Goal: Task Accomplishment & Management: Manage account settings

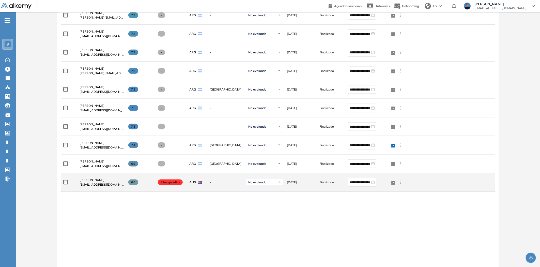
scroll to position [283, 0]
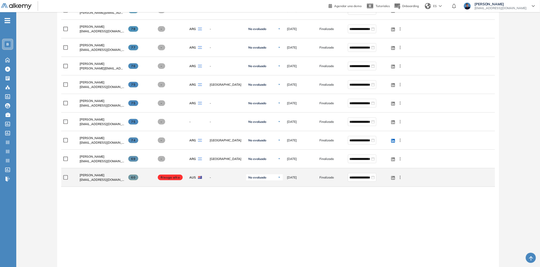
click at [92, 181] on span "guillerminasueldo06@gmail.com" at bounding box center [102, 179] width 45 height 5
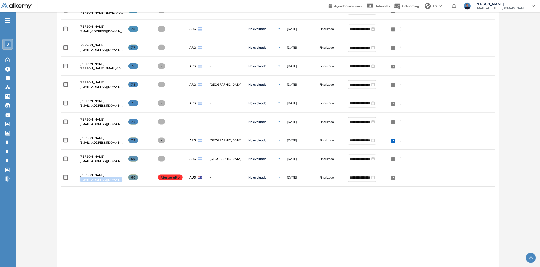
copy div "guillerminasueldo06@gmail.com"
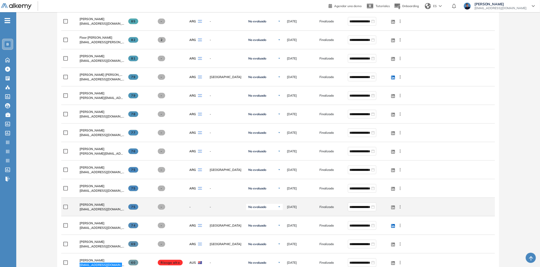
scroll to position [198, 0]
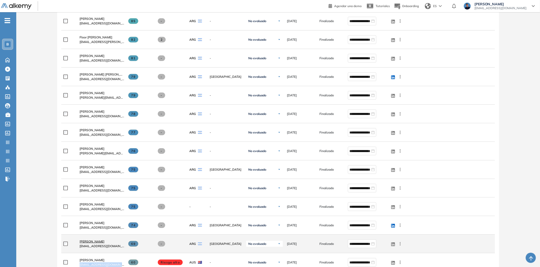
click at [95, 241] on span "Candelaria Susanne" at bounding box center [92, 242] width 25 height 4
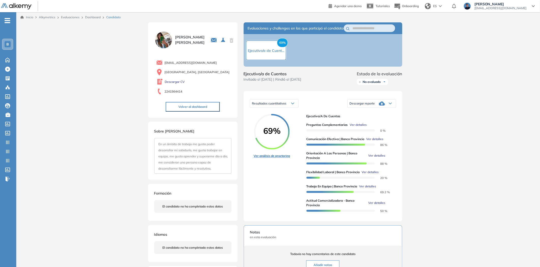
click at [267, 158] on link "Ver análisis de proctoring" at bounding box center [272, 156] width 36 height 5
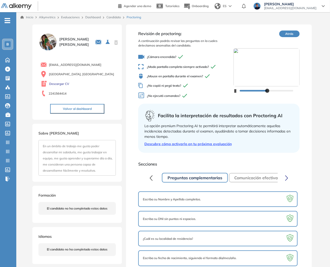
click at [233, 90] on icon "button" at bounding box center [234, 91] width 3 height 4
click at [232, 91] on div "¿Cámara encendida? ¿Modo pantalla completa siempre activado? ¿Mouse en pantalla…" at bounding box center [185, 77] width 95 height 50
click at [234, 91] on icon "button" at bounding box center [234, 91] width 3 height 4
click at [87, 107] on button "Volver al dashboard" at bounding box center [77, 109] width 54 height 10
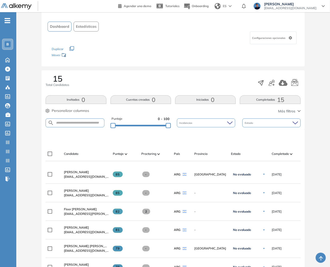
scroll to position [28, 0]
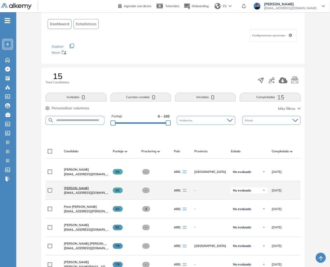
click at [77, 190] on span "[PERSON_NAME]" at bounding box center [76, 188] width 25 height 4
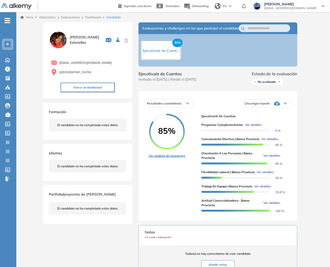
click at [166, 158] on link "Ver análisis de proctoring" at bounding box center [167, 156] width 36 height 5
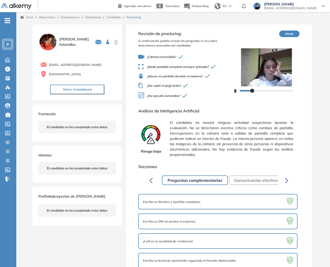
click at [87, 93] on button "Volver al dashboard" at bounding box center [77, 90] width 54 height 10
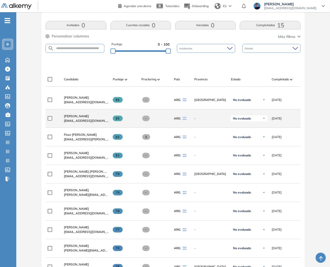
scroll to position [85, 0]
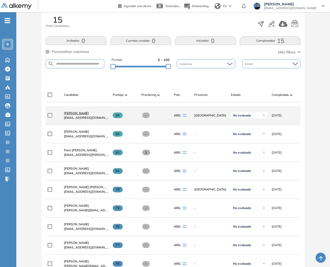
click at [72, 114] on span "Aimé Cavilla" at bounding box center [76, 113] width 25 height 4
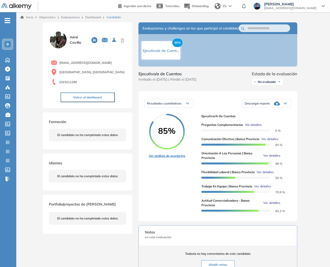
click at [165, 158] on link "Ver análisis de proctoring" at bounding box center [167, 156] width 36 height 5
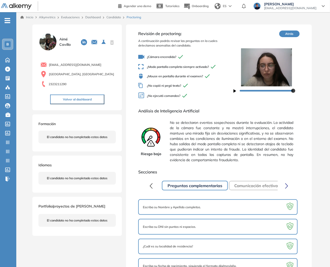
click at [92, 102] on button "Volver al dashboard" at bounding box center [77, 100] width 54 height 10
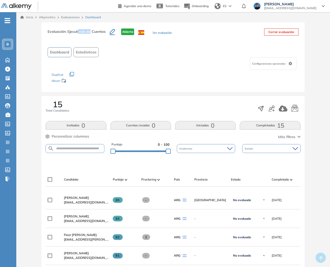
drag, startPoint x: 79, startPoint y: 32, endPoint x: 92, endPoint y: 33, distance: 12.6
click at [91, 32] on span ": Ejecutivo/a de Cuentas" at bounding box center [86, 31] width 40 height 5
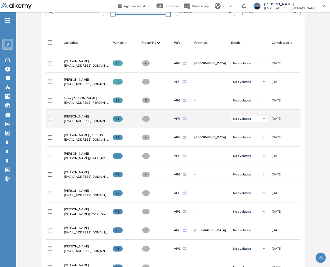
scroll to position [141, 0]
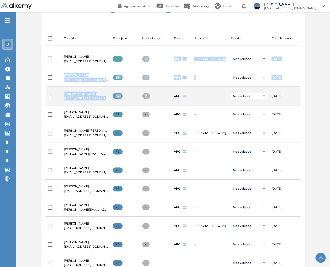
drag, startPoint x: 144, startPoint y: 69, endPoint x: 154, endPoint y: 92, distance: 24.2
click at [154, 89] on div "**********" at bounding box center [173, 232] width 255 height 364
click at [154, 99] on div "2" at bounding box center [155, 96] width 28 height 6
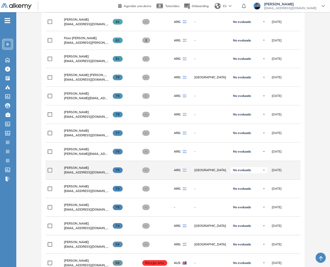
scroll to position [221, 0]
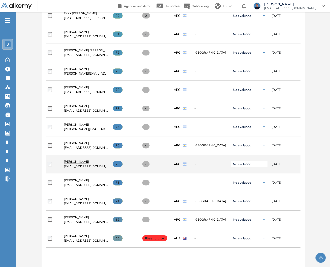
click at [69, 163] on span "Catalina Pla" at bounding box center [76, 162] width 25 height 4
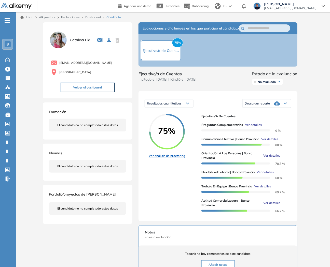
click at [168, 158] on link "Ver análisis de proctoring" at bounding box center [167, 156] width 36 height 5
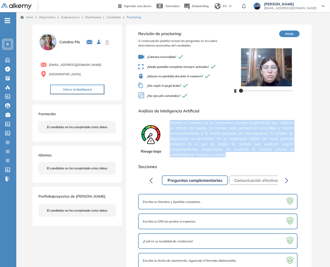
drag, startPoint x: 169, startPoint y: 120, endPoint x: 227, endPoint y: 155, distance: 68.6
click at [227, 155] on div "Riesgo bajo Durante el examen, no se observaron eventos sospechosos que indique…" at bounding box center [218, 138] width 161 height 41
click at [212, 131] on span "Durante el examen, no se observaron eventos sospechosos que indiquen un intento…" at bounding box center [232, 138] width 124 height 41
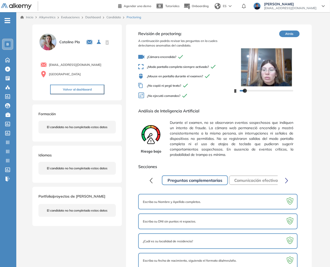
click at [295, 32] on button "Atrás" at bounding box center [289, 34] width 20 height 7
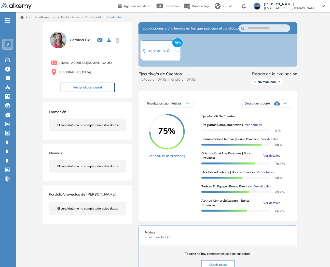
click at [111, 87] on button "Volver al dashboard" at bounding box center [88, 88] width 54 height 10
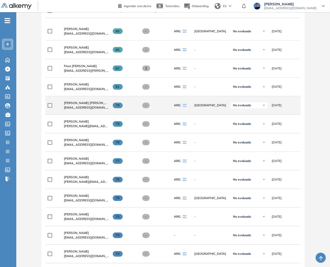
scroll to position [169, 0]
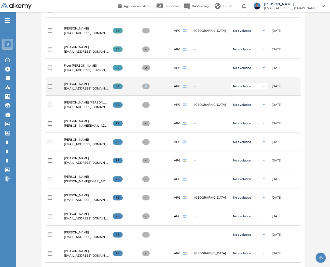
drag, startPoint x: 146, startPoint y: 86, endPoint x: 153, endPoint y: 86, distance: 6.9
click at [153, 86] on div "-" at bounding box center [155, 87] width 28 height 6
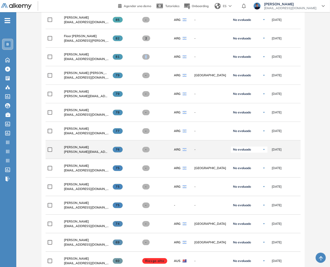
scroll to position [226, 0]
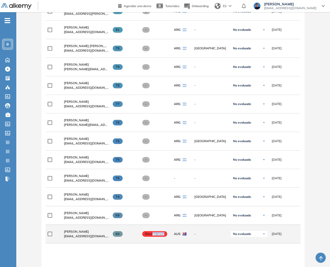
drag, startPoint x: 152, startPoint y: 235, endPoint x: 164, endPoint y: 235, distance: 12.5
click at [164, 235] on span "Riesgo alto" at bounding box center [154, 234] width 25 height 6
click at [150, 235] on span "Riesgo alto" at bounding box center [154, 234] width 25 height 6
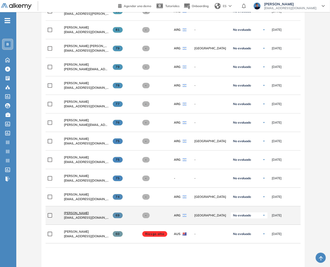
click at [77, 215] on span "Candelaria Susanne" at bounding box center [76, 213] width 25 height 4
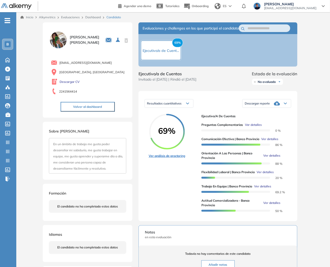
click at [155, 158] on link "Ver análisis de proctoring" at bounding box center [167, 156] width 36 height 5
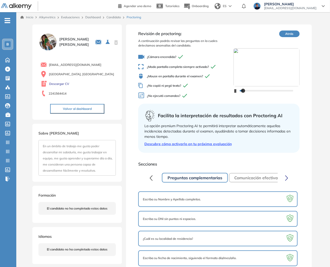
click at [235, 92] on icon "button" at bounding box center [235, 91] width 2 height 4
click at [77, 110] on button "Volver al dashboard" at bounding box center [77, 109] width 54 height 10
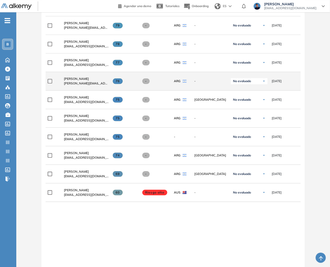
scroll to position [283, 0]
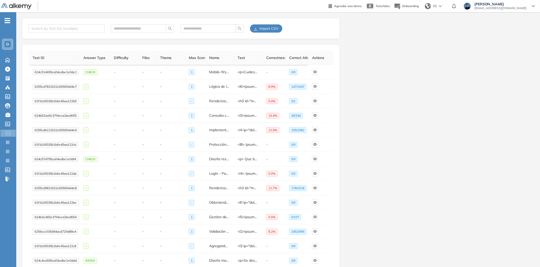
click at [3, 45] on div "O" at bounding box center [8, 44] width 10 height 10
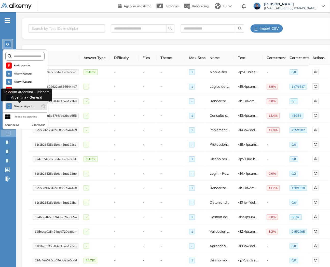
click at [21, 106] on span "Telecom Argent..." at bounding box center [24, 106] width 20 height 4
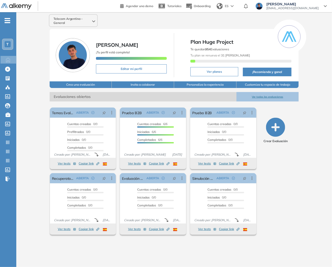
click at [15, 44] on div "T" at bounding box center [9, 44] width 14 height 11
click at [13, 45] on div "T" at bounding box center [7, 44] width 11 height 11
click at [9, 46] on div "T" at bounding box center [8, 44] width 6 height 6
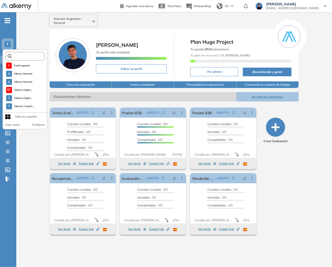
click at [26, 56] on input "text" at bounding box center [26, 56] width 29 height 4
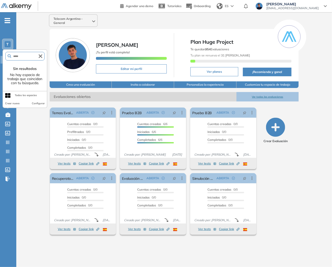
type input "*****"
click at [41, 54] on icon "button" at bounding box center [41, 56] width 4 height 4
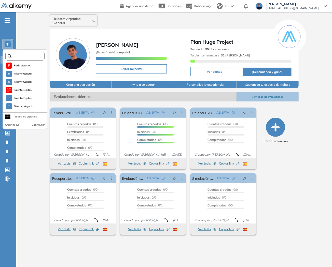
click at [21, 56] on input "text" at bounding box center [26, 56] width 29 height 4
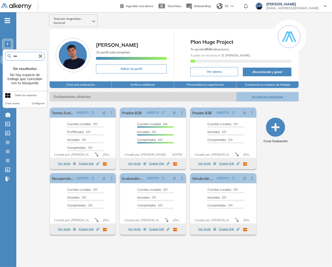
type input "*****"
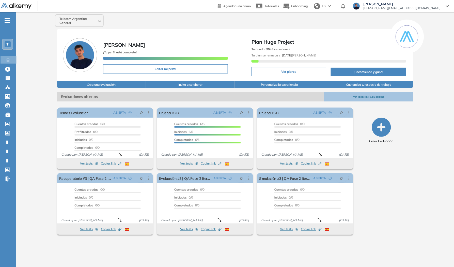
click at [9, 44] on div "T" at bounding box center [8, 44] width 6 height 6
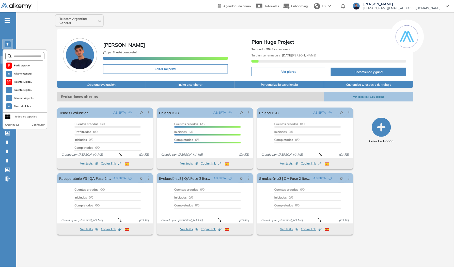
scroll to position [106, 0]
click at [26, 105] on span "Academia Comer..." at bounding box center [25, 107] width 22 height 4
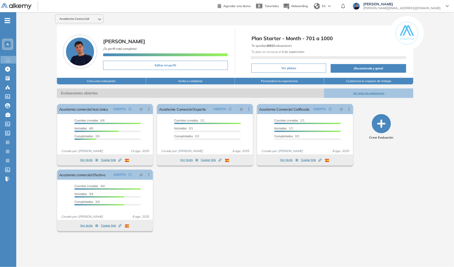
click at [42, 112] on div "Academia Comercial Farid Ale Ali ¡Tu perfil está completo! Editar mi perfil Pla…" at bounding box center [235, 135] width 438 height 247
click at [7, 67] on icon at bounding box center [7, 69] width 5 height 5
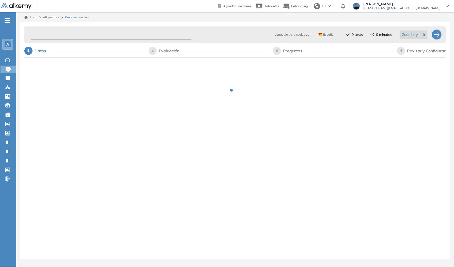
click at [60, 35] on input "text" at bounding box center [111, 35] width 161 height 10
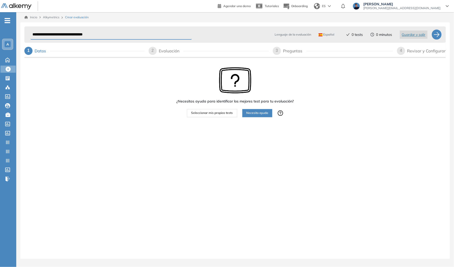
type input "**********"
click at [94, 83] on div "¿Necesitas ayuda para identificar los mejores test para tu evaluación? Seleccio…" at bounding box center [235, 108] width 422 height 98
click at [213, 115] on span "Seleccionar mis propios tests" at bounding box center [212, 113] width 42 height 5
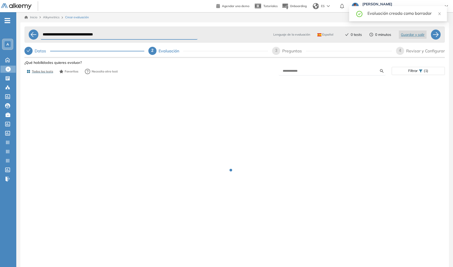
click at [298, 75] on form at bounding box center [331, 71] width 107 height 9
click at [299, 74] on form at bounding box center [331, 71] width 107 height 9
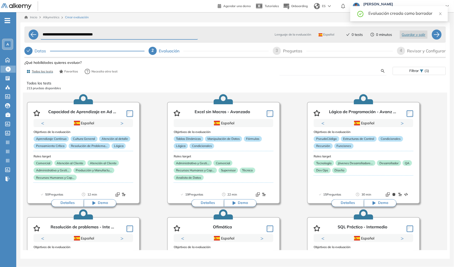
click at [302, 72] on input "text" at bounding box center [333, 71] width 98 height 5
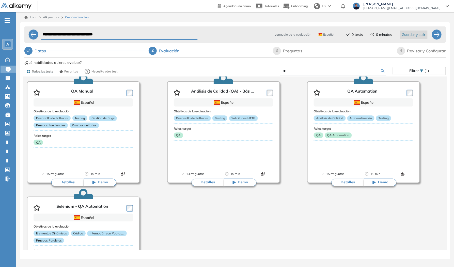
scroll to position [20, 0]
type input "*"
type input "****"
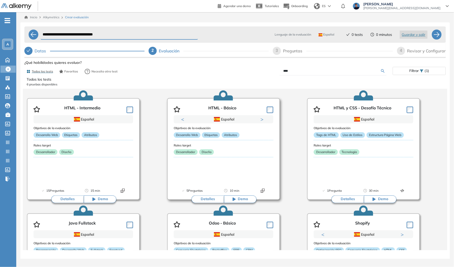
scroll to position [0, 0]
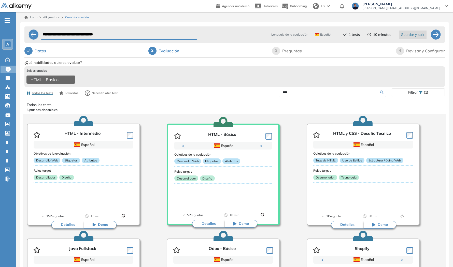
click at [331, 52] on div "Revisar y Configurar" at bounding box center [425, 51] width 39 height 8
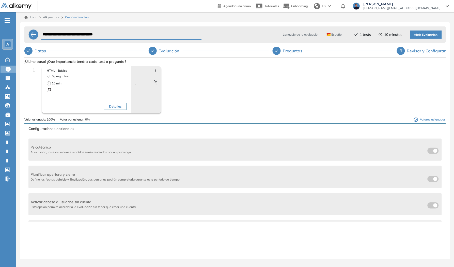
click at [331, 36] on span "Abrir Evaluación" at bounding box center [426, 35] width 24 height 5
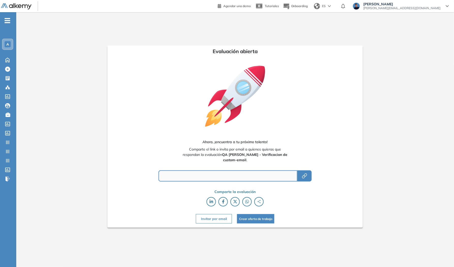
type input "**********"
click at [302, 179] on icon "button" at bounding box center [305, 176] width 6 height 6
click at [13, 60] on div "Home Home" at bounding box center [9, 60] width 16 height 8
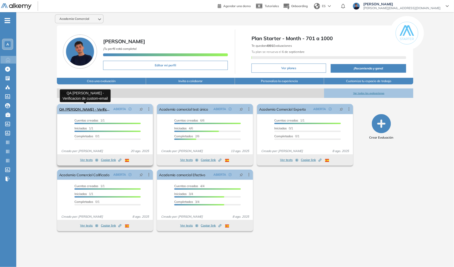
click at [100, 109] on link "QA [PERSON_NAME] - Verificacion de custom-email" at bounding box center [85, 109] width 52 height 10
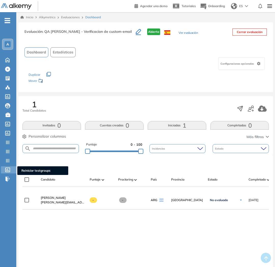
click at [7, 168] on icon at bounding box center [7, 170] width 5 height 5
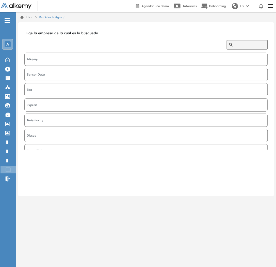
click at [238, 44] on input "text" at bounding box center [250, 44] width 31 height 5
type input "****"
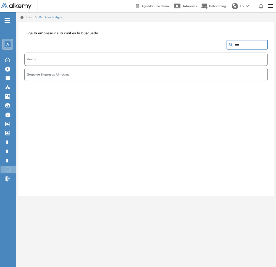
click at [61, 61] on button "Macro" at bounding box center [146, 59] width 244 height 13
click at [254, 183] on button "Siguiente" at bounding box center [257, 186] width 22 height 7
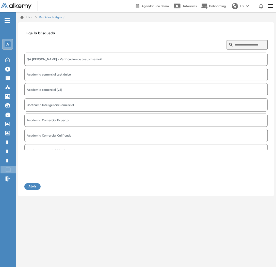
click at [80, 59] on span "QA [PERSON_NAME] - Verificacion de custom-email" at bounding box center [64, 59] width 75 height 5
click at [257, 186] on button "Siguiente" at bounding box center [257, 186] width 22 height 7
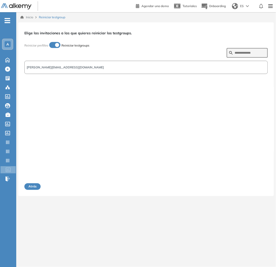
click at [80, 68] on button "[PERSON_NAME][EMAIL_ADDRESS][DOMAIN_NAME]" at bounding box center [146, 67] width 244 height 13
click at [256, 187] on button "Siguiente" at bounding box center [257, 186] width 22 height 7
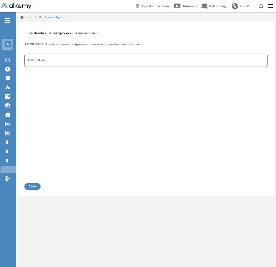
click at [108, 62] on button "HTML - Básico" at bounding box center [146, 60] width 244 height 13
click at [260, 185] on button "Siguiente" at bounding box center [257, 186] width 22 height 7
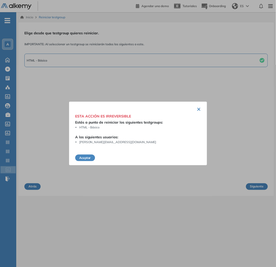
click at [88, 155] on button "Aceptar" at bounding box center [85, 158] width 20 height 7
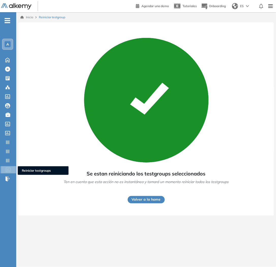
click at [8, 169] on icon at bounding box center [8, 170] width 5 height 5
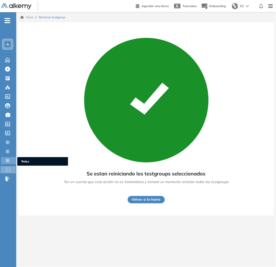
click at [6, 161] on icon at bounding box center [7, 160] width 5 height 5
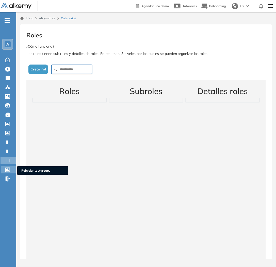
click at [7, 169] on icon at bounding box center [7, 170] width 5 height 5
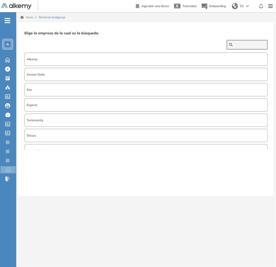
click at [235, 45] on input "text" at bounding box center [250, 44] width 31 height 5
type input "*****"
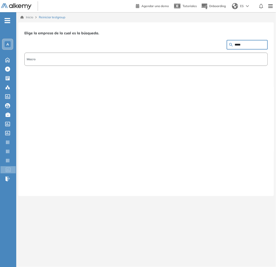
click at [184, 57] on button "Macro" at bounding box center [146, 59] width 244 height 13
click at [263, 186] on button "Siguiente" at bounding box center [257, 186] width 22 height 7
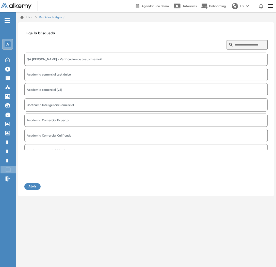
click at [113, 57] on button "QA [PERSON_NAME] - Verificacion de custom-email" at bounding box center [146, 59] width 244 height 13
click at [253, 184] on button "Siguiente" at bounding box center [257, 186] width 22 height 7
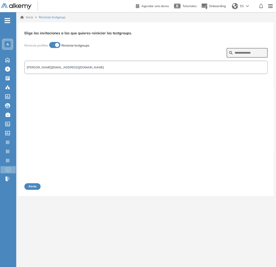
click at [82, 67] on button "[PERSON_NAME][EMAIL_ADDRESS][DOMAIN_NAME]" at bounding box center [146, 67] width 244 height 13
click at [258, 186] on button "Siguiente" at bounding box center [257, 186] width 22 height 7
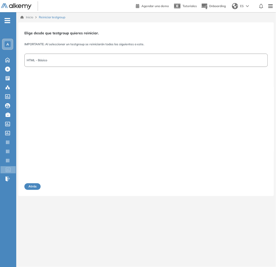
click at [111, 65] on button "HTML - Básico" at bounding box center [146, 60] width 244 height 13
click at [262, 188] on button "Siguiente" at bounding box center [257, 186] width 22 height 7
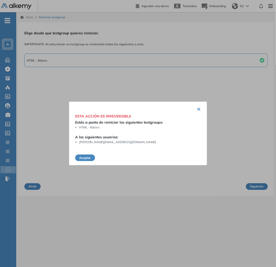
click at [88, 159] on button "Aceptar" at bounding box center [85, 158] width 20 height 7
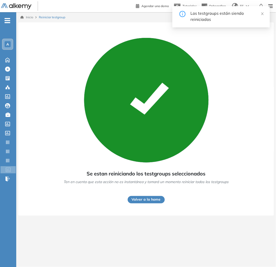
click at [134, 198] on button "Volver a la home" at bounding box center [146, 199] width 37 height 7
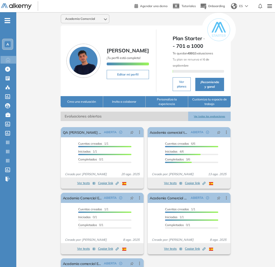
scroll to position [28, 0]
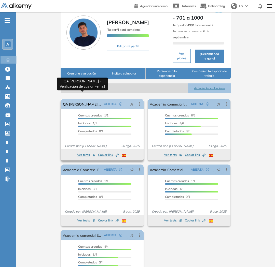
click at [70, 99] on link "QA [PERSON_NAME] - Verificacion de custom-email" at bounding box center [82, 104] width 39 height 10
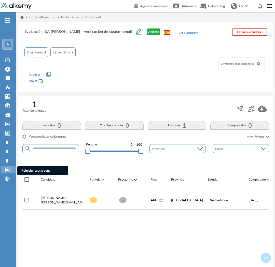
click at [7, 172] on div "Reiniciar testgroups Reiniciar testgroups" at bounding box center [8, 169] width 15 height 7
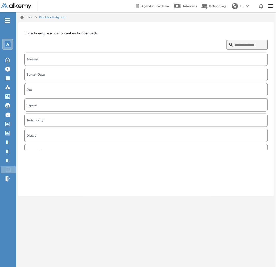
click at [239, 47] on form at bounding box center [247, 45] width 41 height 10
click at [239, 44] on input "text" at bounding box center [250, 44] width 31 height 5
type input "*****"
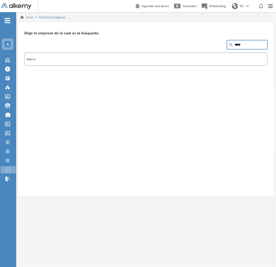
click at [117, 60] on button "Macro" at bounding box center [146, 59] width 244 height 13
click at [255, 184] on button "Siguiente" at bounding box center [257, 186] width 22 height 7
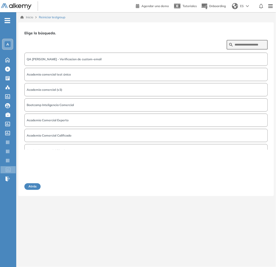
click at [77, 58] on span "QA [PERSON_NAME] - Verificacion de custom-email" at bounding box center [64, 59] width 75 height 5
click at [250, 183] on div "Atrás Siguiente" at bounding box center [146, 170] width 244 height 40
click at [256, 186] on button "Siguiente" at bounding box center [257, 186] width 22 height 7
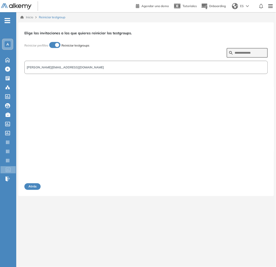
click at [121, 74] on div "[PERSON_NAME][EMAIL_ADDRESS][DOMAIN_NAME]" at bounding box center [146, 109] width 244 height 98
click at [183, 67] on button "[PERSON_NAME][EMAIL_ADDRESS][DOMAIN_NAME]" at bounding box center [146, 67] width 244 height 13
click at [261, 186] on button "Siguiente" at bounding box center [257, 186] width 22 height 7
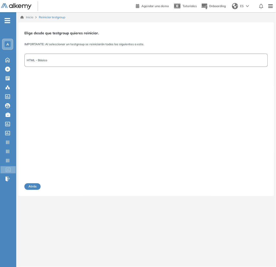
click at [118, 65] on button "HTML - Básico" at bounding box center [146, 60] width 244 height 13
click at [262, 186] on button "Siguiente" at bounding box center [257, 186] width 22 height 7
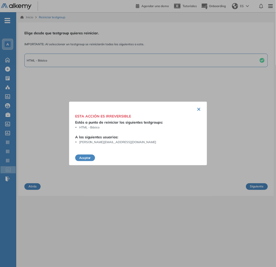
click at [85, 158] on button "Aceptar" at bounding box center [85, 158] width 20 height 7
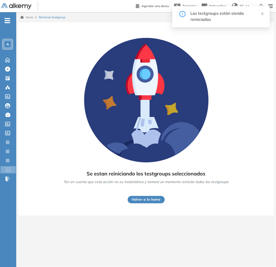
drag, startPoint x: 151, startPoint y: 197, endPoint x: 180, endPoint y: 202, distance: 30.0
click at [152, 197] on button "Volver a la home" at bounding box center [146, 199] width 37 height 7
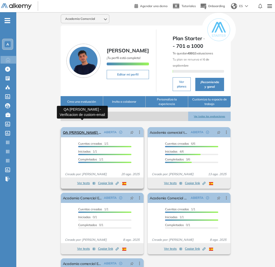
click at [85, 127] on link "QA [PERSON_NAME] - Verificacion de custom-email" at bounding box center [82, 132] width 39 height 10
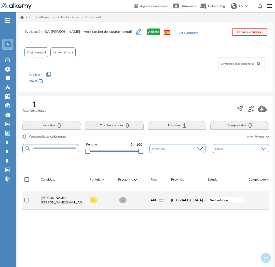
click at [48, 199] on span "[PERSON_NAME]" at bounding box center [53, 198] width 25 height 4
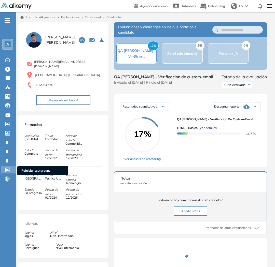
click at [9, 166] on div at bounding box center [8, 169] width 6 height 6
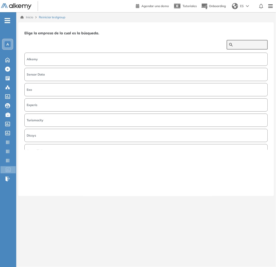
click at [238, 44] on input "text" at bounding box center [250, 44] width 31 height 5
type input "*****"
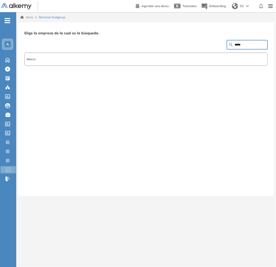
click at [137, 56] on button "Macro" at bounding box center [146, 59] width 244 height 13
click at [262, 186] on button "Siguiente" at bounding box center [257, 186] width 22 height 7
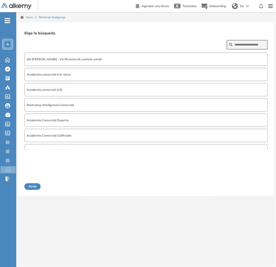
click at [71, 57] on span "QA [PERSON_NAME] - Verificacion de custom-email" at bounding box center [64, 59] width 75 height 5
click at [258, 185] on button "Siguiente" at bounding box center [257, 186] width 22 height 7
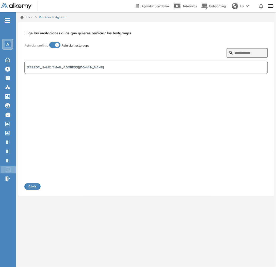
click at [83, 67] on button "[PERSON_NAME][EMAIL_ADDRESS][DOMAIN_NAME]" at bounding box center [146, 67] width 244 height 13
click at [258, 186] on button "Siguiente" at bounding box center [257, 186] width 22 height 7
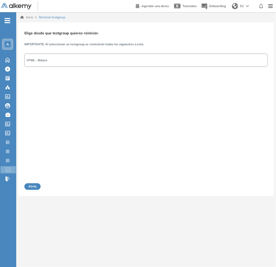
drag, startPoint x: 93, startPoint y: 57, endPoint x: 105, endPoint y: 66, distance: 14.0
click at [93, 57] on button "HTML - Básico" at bounding box center [146, 60] width 244 height 13
click at [253, 185] on button "Siguiente" at bounding box center [257, 186] width 22 height 7
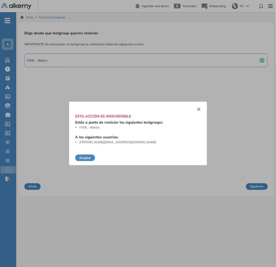
click at [82, 157] on button "Aceptar" at bounding box center [85, 158] width 20 height 7
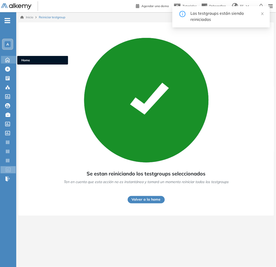
click at [9, 61] on icon at bounding box center [8, 60] width 4 height 4
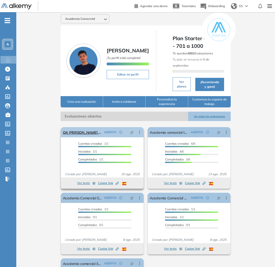
click at [139, 131] on icon at bounding box center [139, 132] width 1 height 3
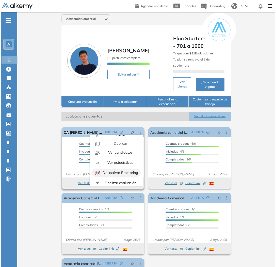
scroll to position [32, 0]
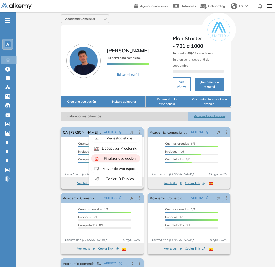
click at [115, 156] on div "Finalizar evaluación" at bounding box center [118, 159] width 37 height 6
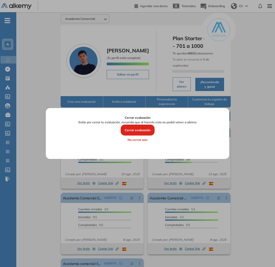
click at [141, 131] on button "Cerrar evaluación" at bounding box center [138, 130] width 34 height 11
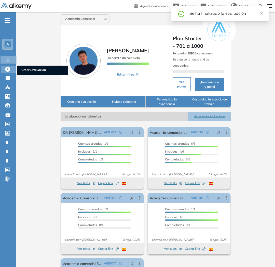
click at [27, 69] on span "Crear Evaluación" at bounding box center [42, 71] width 43 height 6
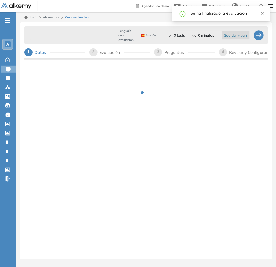
click at [70, 38] on input "text" at bounding box center [68, 36] width 74 height 10
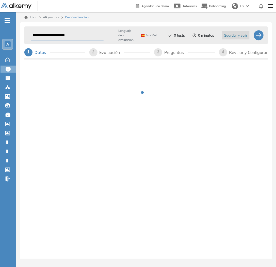
type input "**********"
click at [110, 57] on div "**********" at bounding box center [146, 41] width 244 height 34
click at [109, 52] on div "Evaluación" at bounding box center [112, 52] width 25 height 8
click at [258, 35] on div at bounding box center [259, 35] width 10 height 10
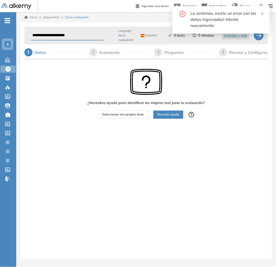
click at [131, 112] on span "Seleccionar mis propios tests" at bounding box center [123, 114] width 42 height 5
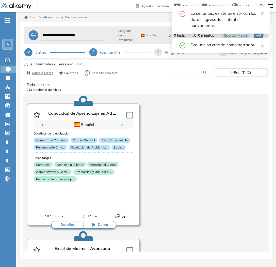
click at [172, 72] on input "text" at bounding box center [186, 72] width 36 height 5
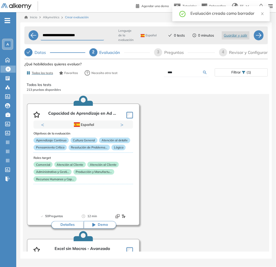
type input "****"
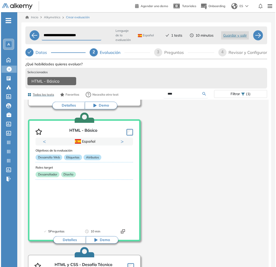
scroll to position [169, 0]
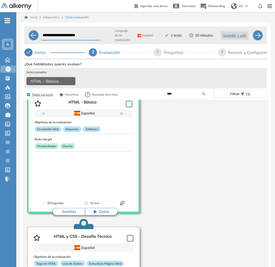
click at [240, 55] on div "Revisar y Configurar" at bounding box center [247, 52] width 39 height 8
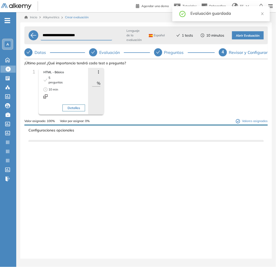
click at [248, 35] on span "Abrir Evaluación" at bounding box center [248, 35] width 24 height 5
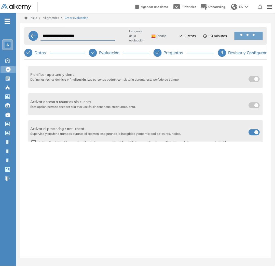
scroll to position [113, 0]
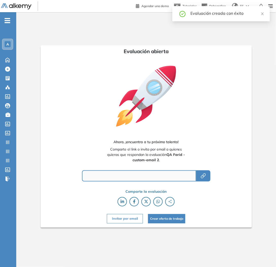
type input "**********"
click at [206, 172] on button "button" at bounding box center [204, 175] width 14 height 11
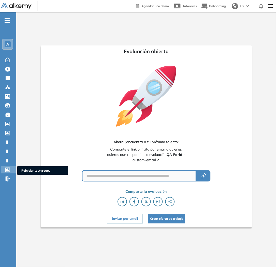
click at [8, 168] on icon at bounding box center [7, 170] width 5 height 5
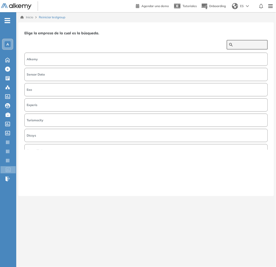
click at [238, 42] on input "text" at bounding box center [250, 44] width 31 height 5
type input "****"
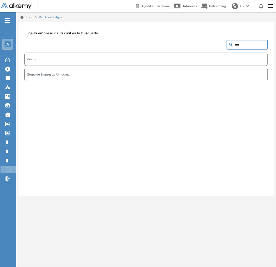
click at [143, 57] on button "Macro" at bounding box center [146, 59] width 244 height 13
click at [255, 186] on button "Siguiente" at bounding box center [257, 186] width 22 height 7
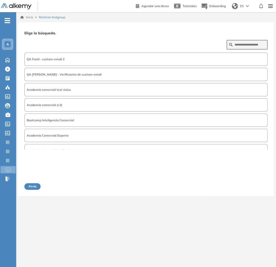
click at [98, 58] on button "QA Farid - custom-email 2" at bounding box center [146, 59] width 244 height 13
click at [259, 188] on button "Siguiente" at bounding box center [257, 186] width 22 height 7
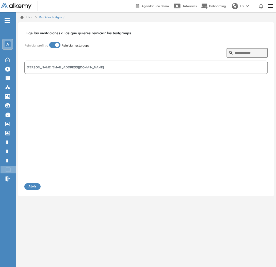
click at [142, 70] on button "[PERSON_NAME][EMAIL_ADDRESS][DOMAIN_NAME]" at bounding box center [146, 67] width 244 height 13
click at [261, 184] on button "Siguiente" at bounding box center [257, 186] width 22 height 7
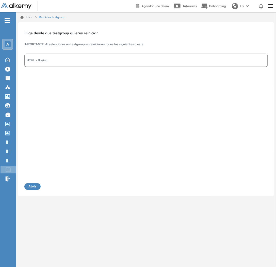
click at [150, 60] on button "HTML - Básico" at bounding box center [146, 60] width 244 height 13
click at [260, 181] on div "Atrás Siguiente" at bounding box center [146, 170] width 244 height 39
click at [263, 186] on button "Siguiente" at bounding box center [257, 186] width 22 height 7
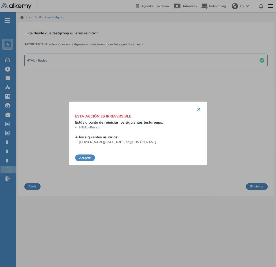
click at [92, 159] on button "Aceptar" at bounding box center [85, 158] width 20 height 7
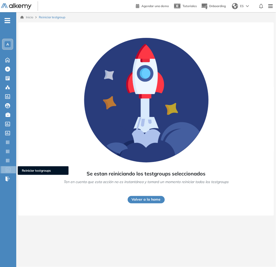
click at [7, 169] on icon at bounding box center [8, 170] width 5 height 5
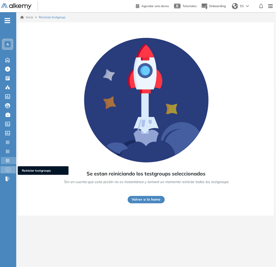
click at [8, 161] on icon at bounding box center [7, 160] width 5 height 5
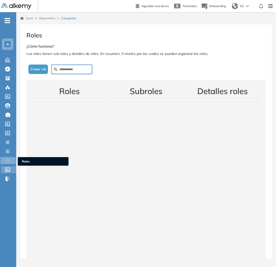
click at [9, 168] on icon at bounding box center [7, 170] width 5 height 5
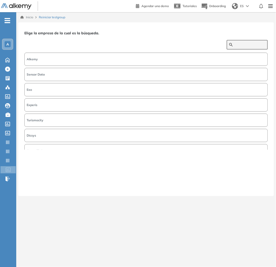
click at [243, 46] on input "text" at bounding box center [250, 44] width 31 height 5
click at [125, 57] on button "Alkemy" at bounding box center [146, 59] width 244 height 13
click at [235, 43] on input "text" at bounding box center [250, 44] width 31 height 5
type input "*****"
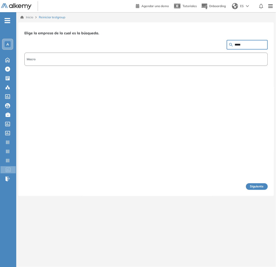
click at [167, 60] on button "Macro" at bounding box center [146, 59] width 244 height 13
click at [262, 185] on button "Siguiente" at bounding box center [257, 186] width 22 height 7
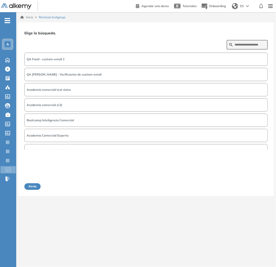
click at [102, 57] on button "QA Farid - custom-email 2" at bounding box center [146, 59] width 244 height 13
click at [253, 183] on div "Atrás Siguiente" at bounding box center [146, 170] width 244 height 40
click at [256, 185] on button "Siguiente" at bounding box center [257, 186] width 22 height 7
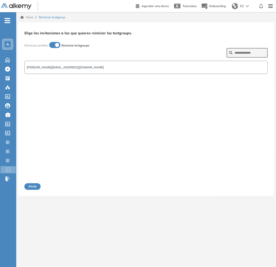
click at [93, 71] on button "[EMAIL_ADDRESS][DOMAIN_NAME]" at bounding box center [146, 67] width 244 height 13
drag, startPoint x: 250, startPoint y: 180, endPoint x: 253, endPoint y: 184, distance: 5.4
click at [250, 180] on div "Atrás Siguiente" at bounding box center [146, 174] width 244 height 32
click at [253, 184] on button "Siguiente" at bounding box center [257, 186] width 22 height 7
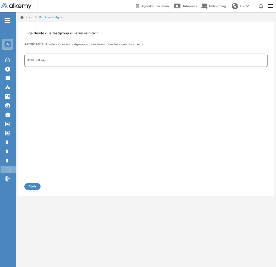
click at [132, 57] on button "HTML - Básico" at bounding box center [146, 60] width 244 height 13
click at [260, 189] on button "Siguiente" at bounding box center [257, 186] width 22 height 7
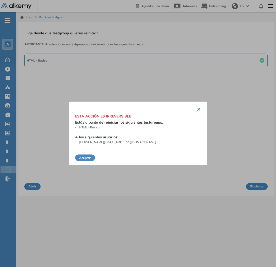
click at [85, 157] on button "Aceptar" at bounding box center [85, 158] width 20 height 7
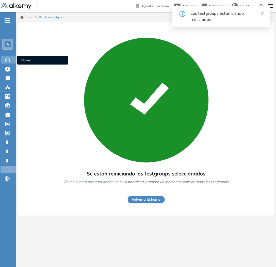
click at [8, 62] on div "Home Home" at bounding box center [9, 60] width 16 height 8
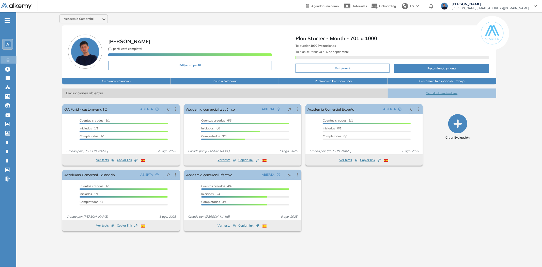
click at [11, 44] on div "A" at bounding box center [8, 44] width 10 height 10
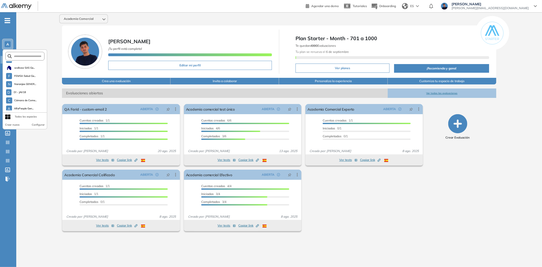
scroll to position [49, 0]
click at [22, 55] on input "text" at bounding box center [26, 56] width 29 height 4
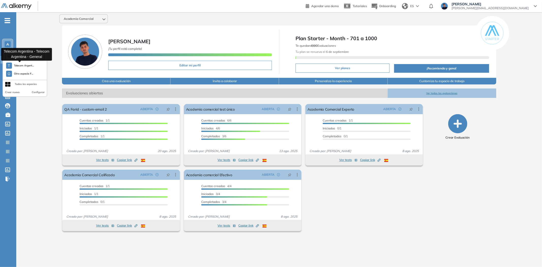
type input "**"
click at [21, 66] on span "Telecom Argent..." at bounding box center [24, 66] width 20 height 4
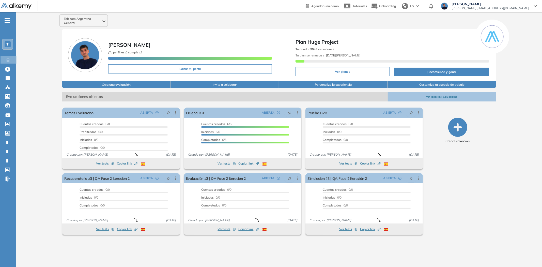
click at [535, 6] on icon at bounding box center [536, 6] width 3 height 1
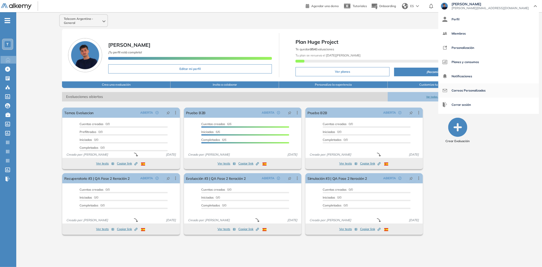
click at [486, 93] on span "Correos Personalizados" at bounding box center [469, 90] width 34 height 12
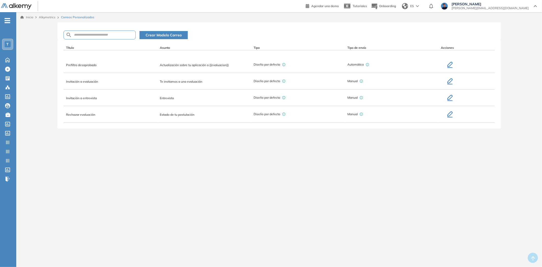
click at [169, 98] on span "Entrevista" at bounding box center [167, 98] width 14 height 4
click at [448, 64] on icon "button" at bounding box center [450, 65] width 6 height 6
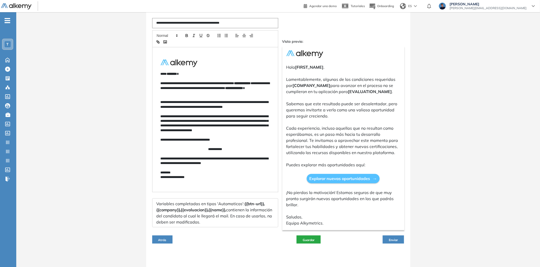
scroll to position [100, 0]
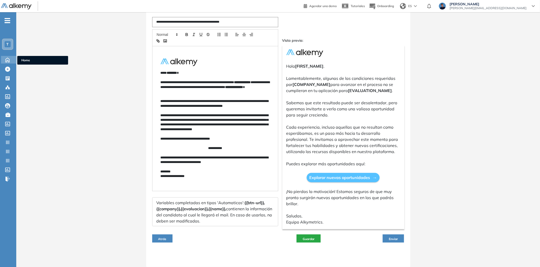
click at [11, 56] on icon at bounding box center [7, 59] width 9 height 6
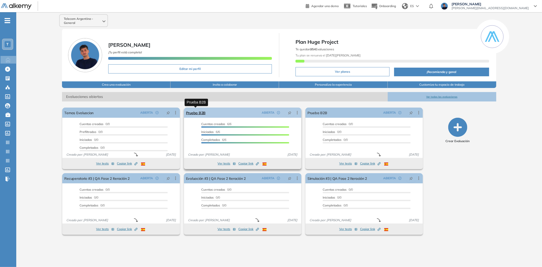
click at [197, 112] on link "Prueba B2B" at bounding box center [196, 113] width 20 height 10
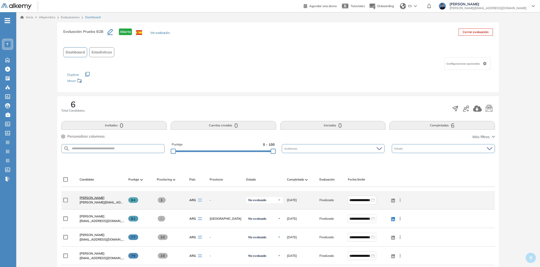
click at [96, 198] on span "Nacho Asprella" at bounding box center [92, 198] width 25 height 4
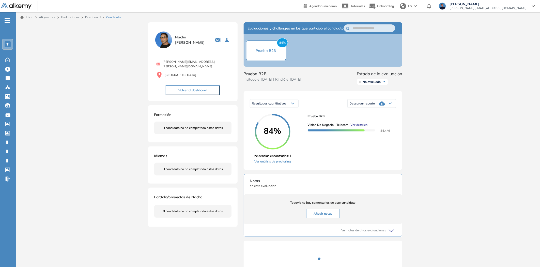
click at [184, 85] on button "Volver al dashboard" at bounding box center [193, 90] width 54 height 10
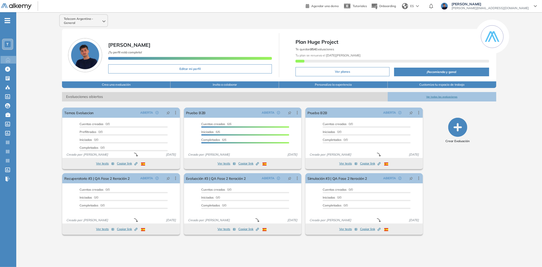
click at [7, 44] on span "T" at bounding box center [8, 44] width 2 height 4
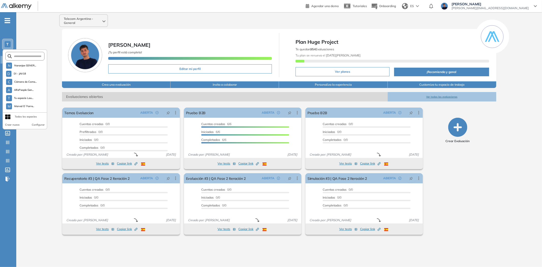
scroll to position [106, 0]
click at [20, 105] on span "Academia Comer..." at bounding box center [25, 107] width 22 height 4
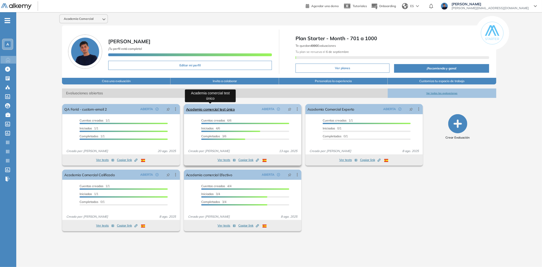
click at [207, 108] on link "Academia comercial test único" at bounding box center [210, 109] width 49 height 10
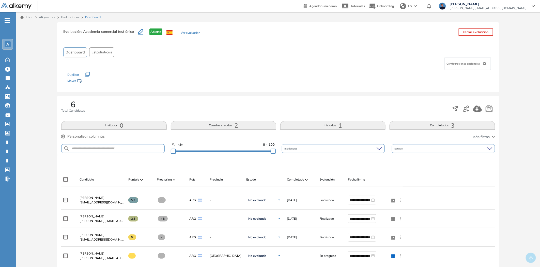
click at [44, 122] on div "Evaluación : Academia comercial test único Abierta Ver evaluación Cerrar evalua…" at bounding box center [278, 212] width 520 height 380
click at [9, 57] on icon at bounding box center [7, 59] width 9 height 6
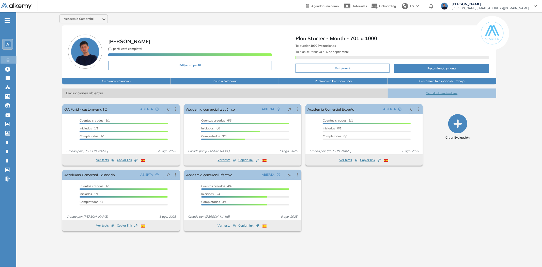
click at [49, 167] on div "Academia Comercial Farid Ale Ali ¡Tu perfil está completo! Editar mi perfil Pla…" at bounding box center [279, 135] width 526 height 247
click at [11, 60] on icon at bounding box center [8, 59] width 9 height 6
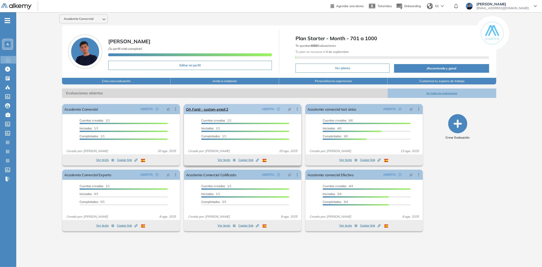
click at [296, 107] on icon at bounding box center [297, 109] width 5 height 5
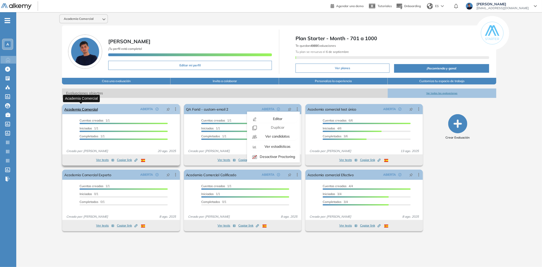
click at [83, 110] on link "Academia Comercial" at bounding box center [80, 109] width 33 height 10
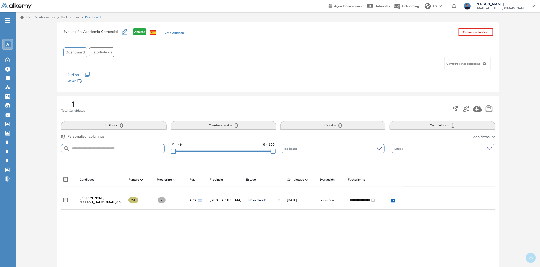
click at [72, 17] on link "Evaluaciones" at bounding box center [70, 17] width 19 height 4
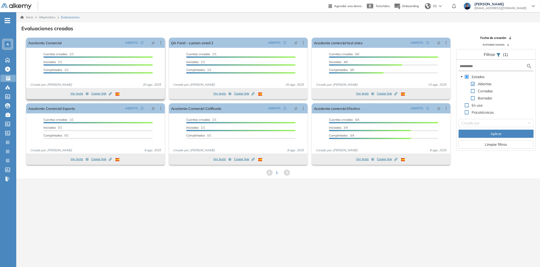
click at [94, 94] on span "Copiar link Created by potrace 1.16, written by [PERSON_NAME] [DATE]-[DATE]" at bounding box center [101, 93] width 21 height 5
